Goal: Task Accomplishment & Management: Use online tool/utility

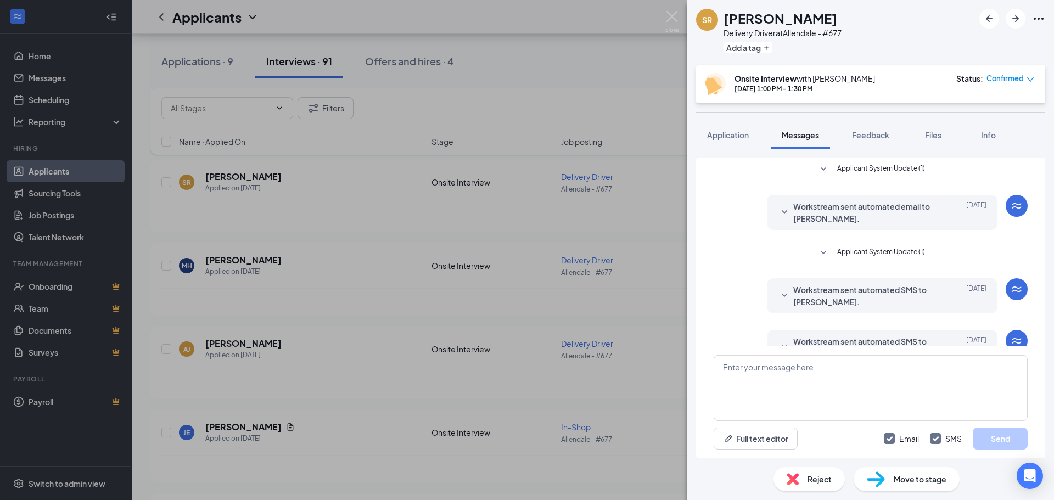
scroll to position [546, 0]
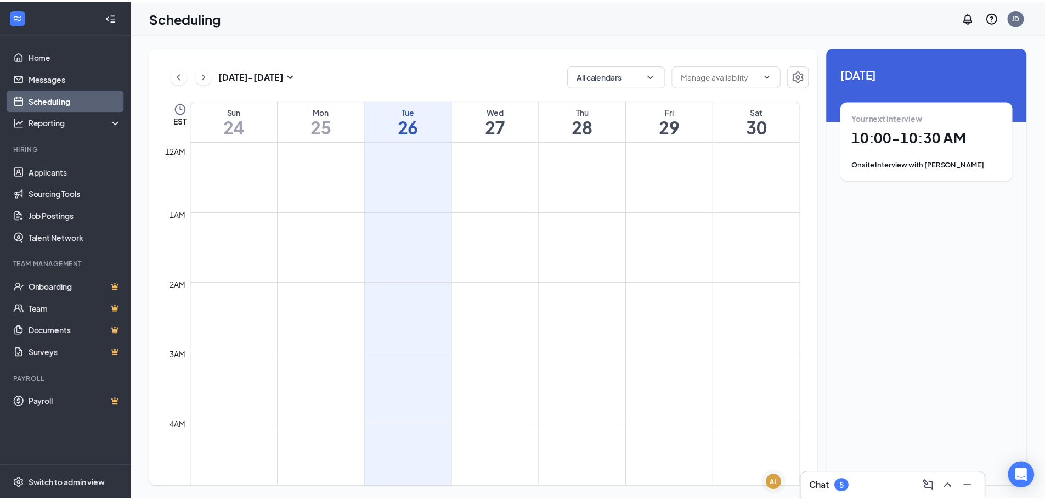
scroll to position [539, 0]
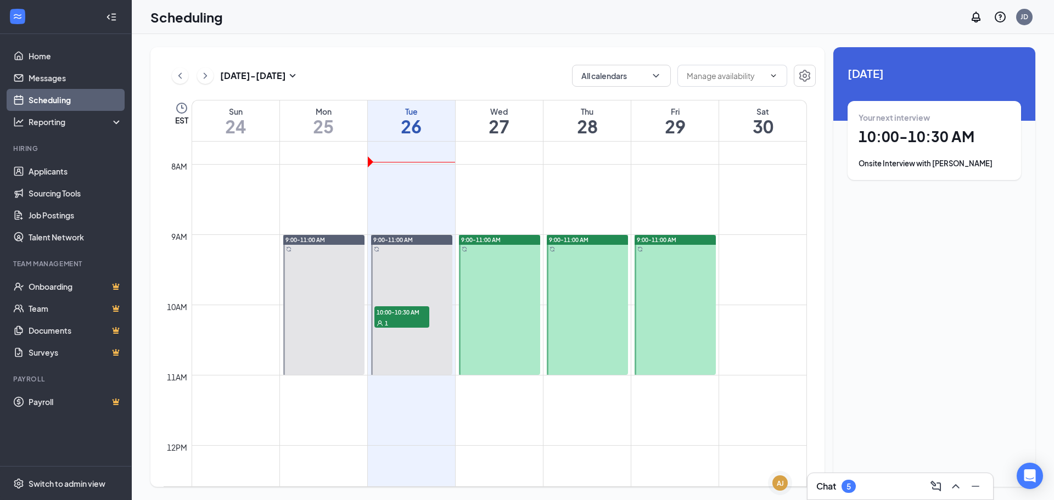
click at [822, 480] on div "Chat 5" at bounding box center [836, 486] width 40 height 13
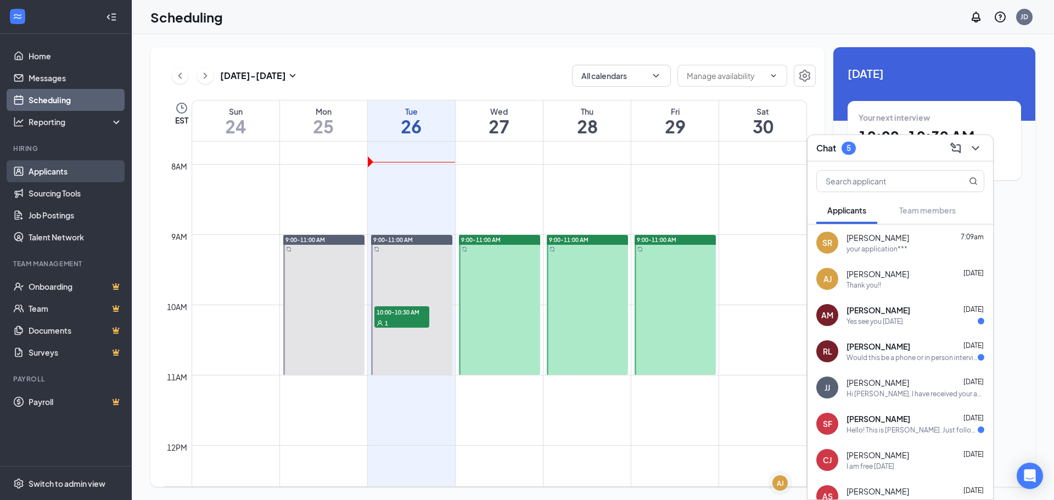
click at [58, 174] on link "Applicants" at bounding box center [76, 171] width 94 height 22
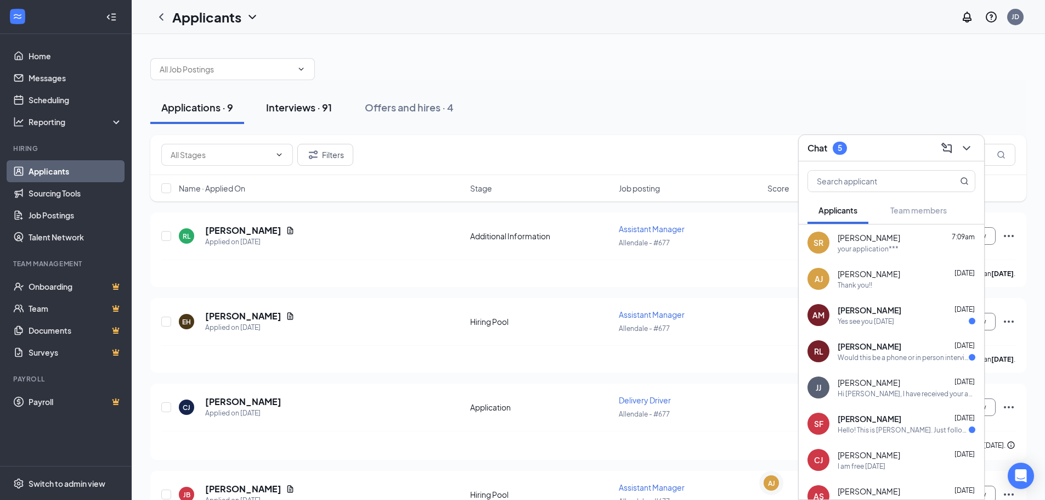
click at [272, 104] on div "Interviews · 91" at bounding box center [299, 107] width 66 height 14
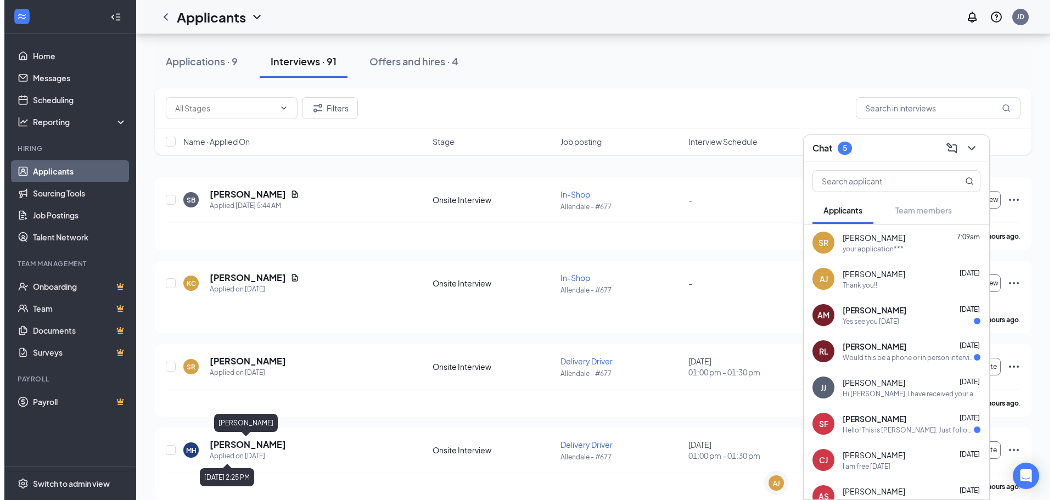
scroll to position [55, 0]
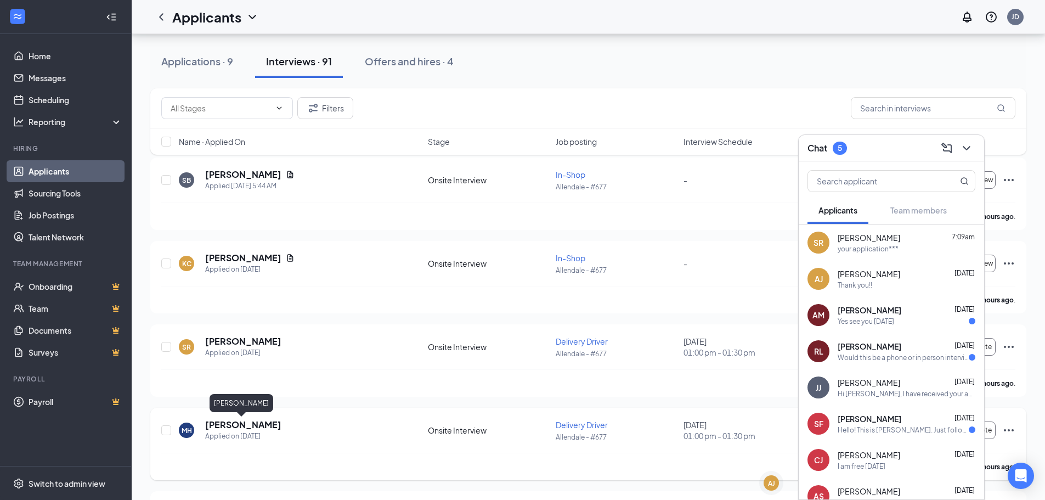
click at [234, 427] on h5 "[PERSON_NAME]" at bounding box center [243, 425] width 76 height 12
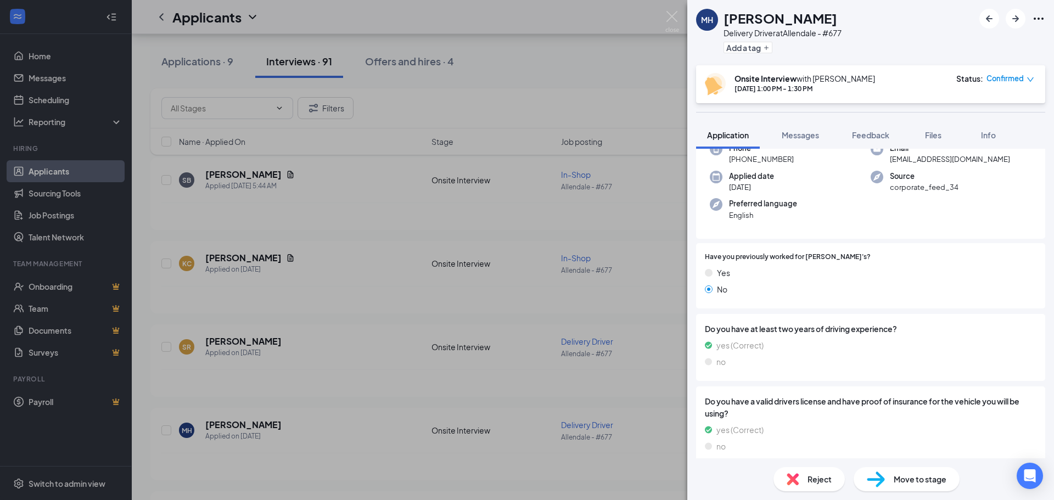
scroll to position [149, 0]
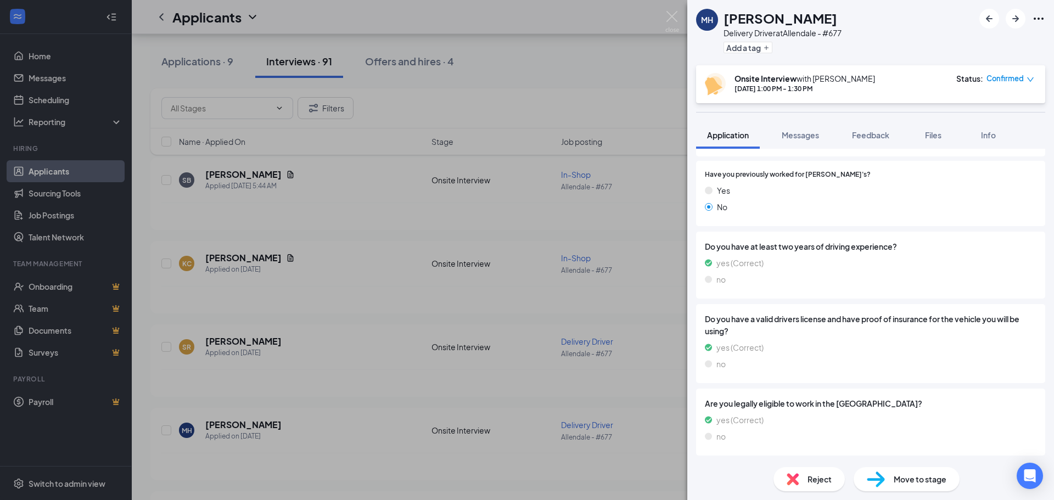
click at [420, 317] on div "[PERSON_NAME] Delivery Driver at [GEOGRAPHIC_DATA] - #677 Add a tag Onsite Inte…" at bounding box center [527, 250] width 1054 height 500
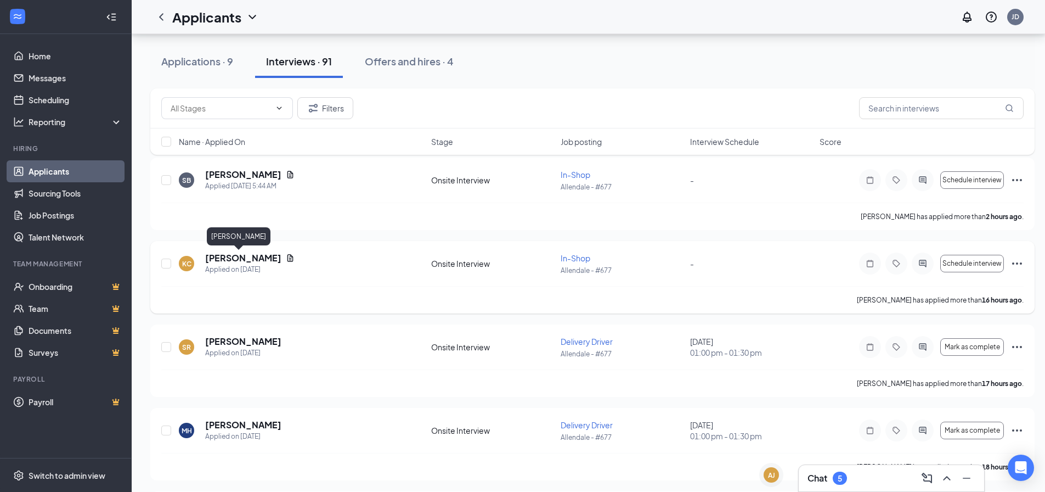
click at [228, 258] on h5 "[PERSON_NAME]" at bounding box center [243, 258] width 76 height 12
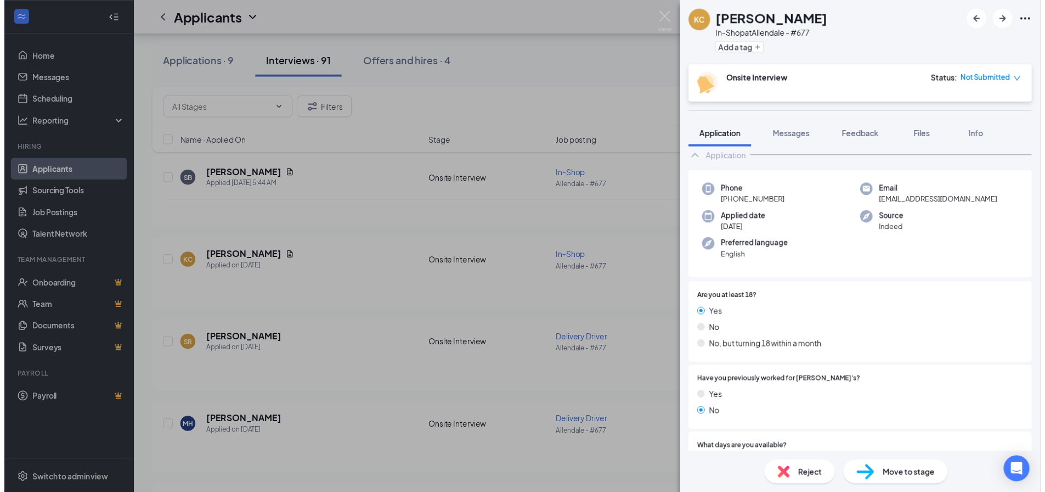
scroll to position [165, 0]
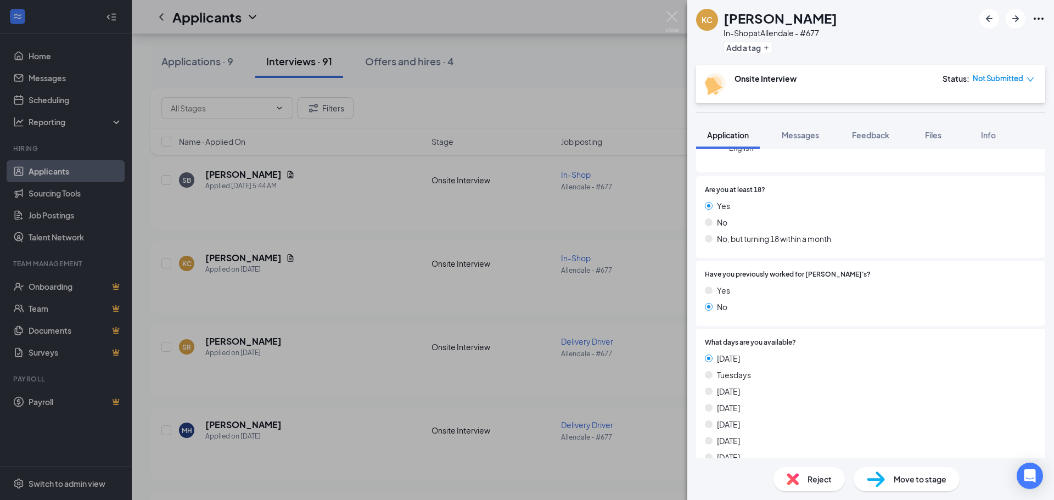
click at [218, 174] on div "KC [PERSON_NAME] In-Shop at [GEOGRAPHIC_DATA] - #677 Add a tag Onsite Interview…" at bounding box center [527, 250] width 1054 height 500
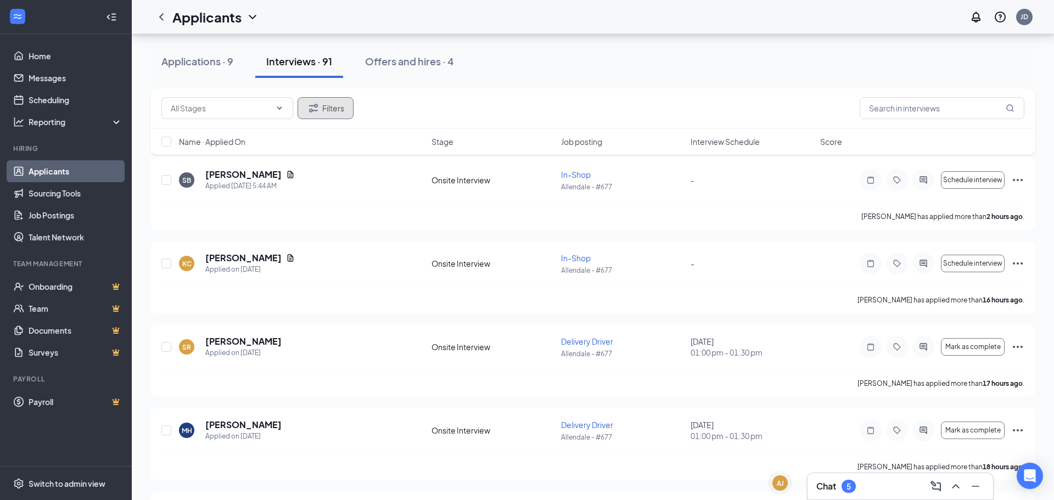
click at [330, 112] on button "Filters" at bounding box center [325, 108] width 56 height 22
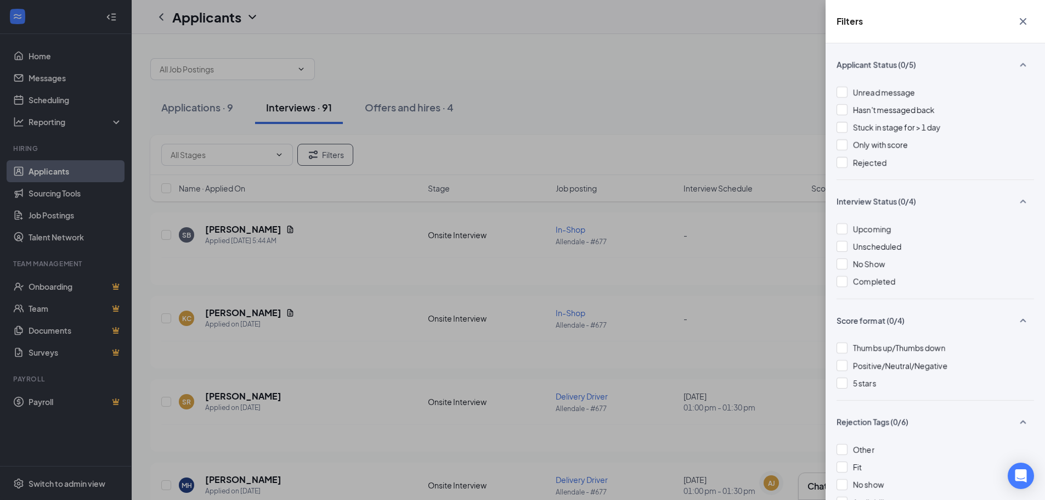
click at [740, 109] on div "Filters Applicant Status (0/5) Unread message Hasn't messaged back Stuck in sta…" at bounding box center [522, 250] width 1045 height 500
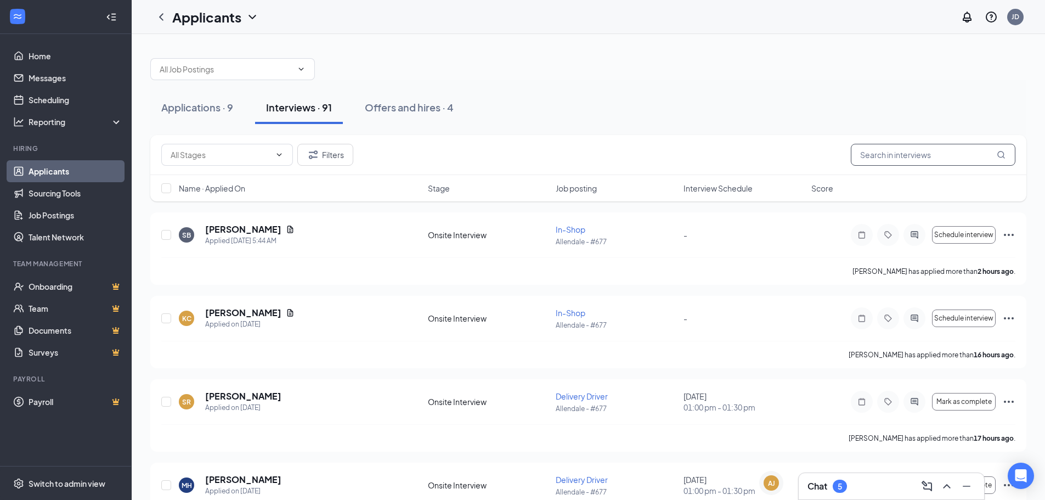
click at [892, 153] on input "text" at bounding box center [933, 155] width 165 height 22
type input "yes"
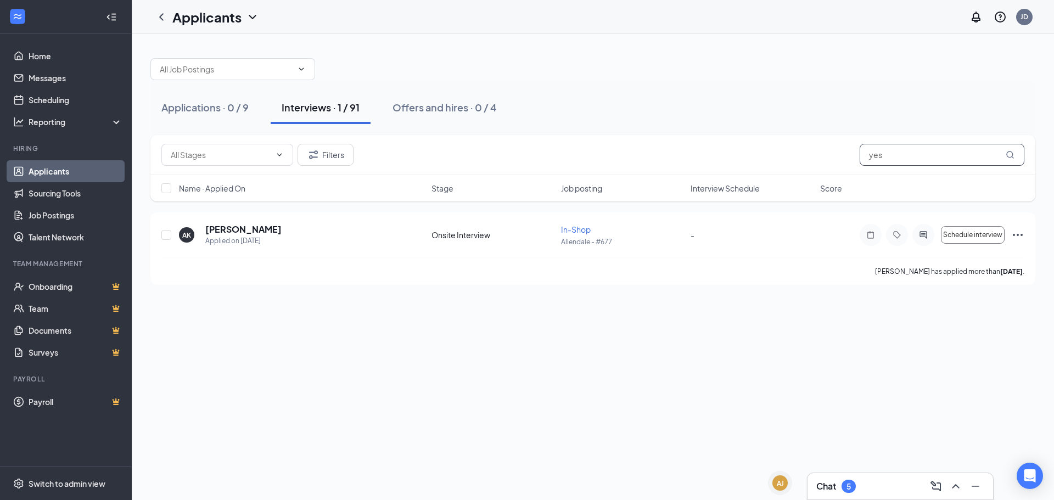
drag, startPoint x: 923, startPoint y: 154, endPoint x: 817, endPoint y: 159, distance: 106.6
click at [817, 159] on div "Filters yes" at bounding box center [592, 155] width 863 height 22
